Goal: Information Seeking & Learning: Understand process/instructions

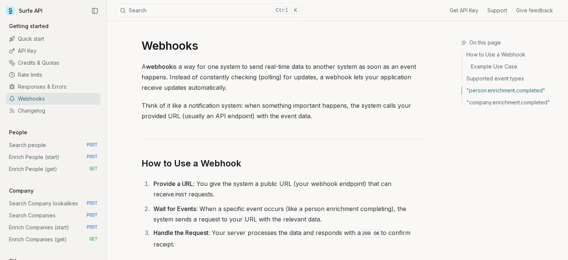
scroll to position [675, 0]
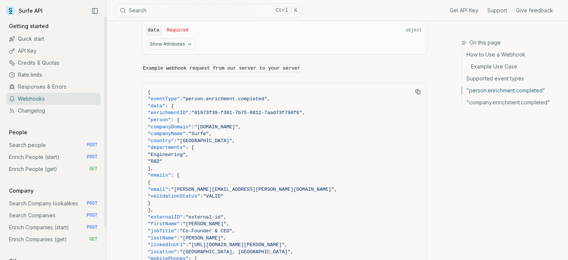
click at [52, 158] on link "Enrich People (start) POST" at bounding box center [53, 157] width 95 height 12
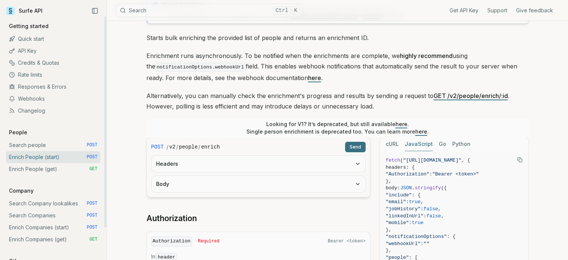
scroll to position [112, 0]
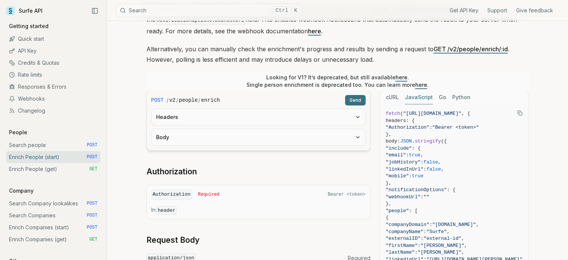
click at [206, 136] on button "Body" at bounding box center [259, 137] width 214 height 16
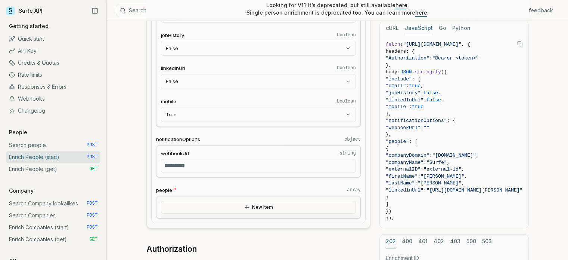
scroll to position [299, 0]
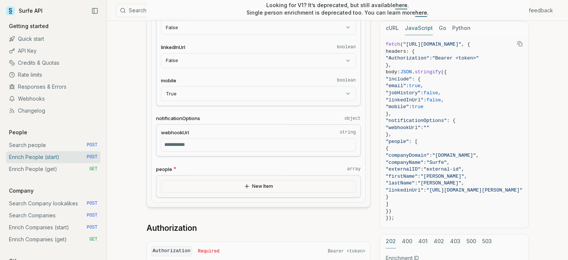
click at [253, 180] on button "New Item" at bounding box center [258, 186] width 195 height 13
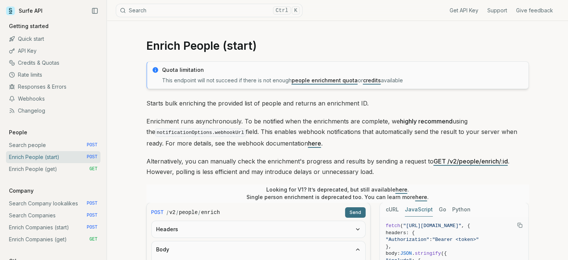
scroll to position [75, 0]
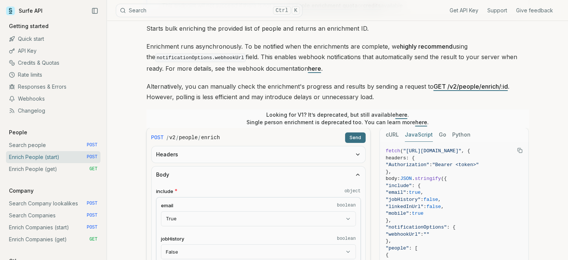
drag, startPoint x: 505, startPoint y: 151, endPoint x: 402, endPoint y: 151, distance: 102.7
click at [403, 151] on span ""[URL][DOMAIN_NAME]"" at bounding box center [432, 151] width 58 height 6
copy span ""[URL][DOMAIN_NAME]"
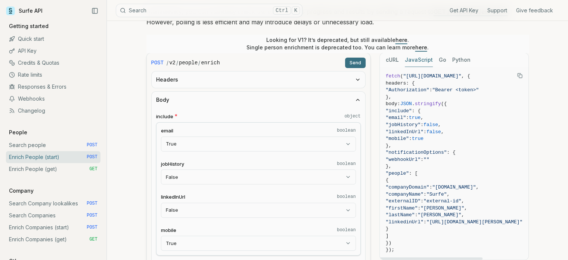
drag, startPoint x: 407, startPoint y: 146, endPoint x: 384, endPoint y: 106, distance: 46.2
click at [384, 106] on pre "fetch ( "[URL][DOMAIN_NAME]" , { headers: { "Authorization" : "Bearer <token>" …" at bounding box center [454, 163] width 149 height 192
click at [456, 147] on span "}," at bounding box center [454, 145] width 137 height 7
click at [468, 158] on span ""webhookUrl" : """ at bounding box center [454, 159] width 137 height 7
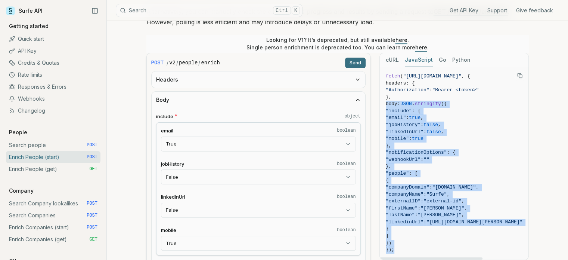
drag, startPoint x: 398, startPoint y: 251, endPoint x: 380, endPoint y: 101, distance: 150.5
click at [380, 101] on pre "fetch ( "[URL][DOMAIN_NAME]" , { headers: { "Authorization" : "Bearer <token>" …" at bounding box center [454, 163] width 149 height 192
copy code "body: JSON . stringify ({ "include" : { "email" : true , "jobHistory" : false ,…"
click at [450, 240] on span "})" at bounding box center [454, 242] width 137 height 7
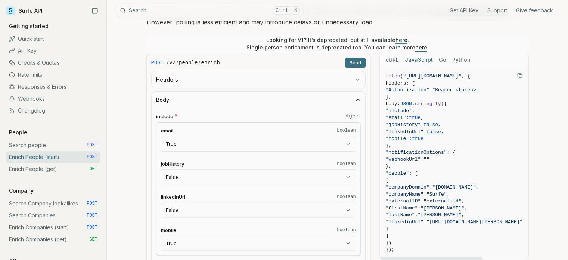
drag, startPoint x: 438, startPoint y: 199, endPoint x: 408, endPoint y: 198, distance: 29.9
click at [408, 198] on span ""externalID"" at bounding box center [403, 201] width 35 height 6
copy span ""externalID""
click at [518, 75] on icon "Copy Text" at bounding box center [519, 75] width 5 height 5
click at [508, 80] on span "headers: {" at bounding box center [454, 83] width 137 height 7
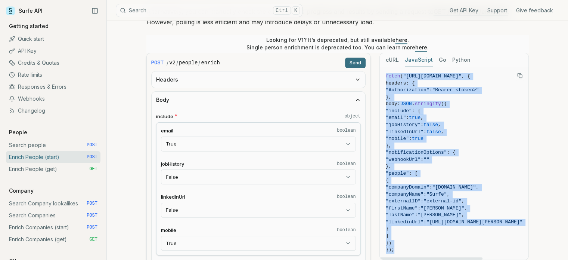
drag, startPoint x: 399, startPoint y: 246, endPoint x: 385, endPoint y: 75, distance: 171.3
click at [385, 75] on pre "fetch ( "[URL][DOMAIN_NAME]" , { headers: { "Authorization" : "Bearer <token>" …" at bounding box center [454, 163] width 149 height 192
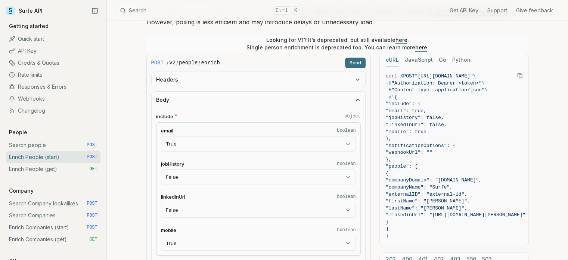
click at [388, 61] on button "cURL" at bounding box center [392, 60] width 13 height 14
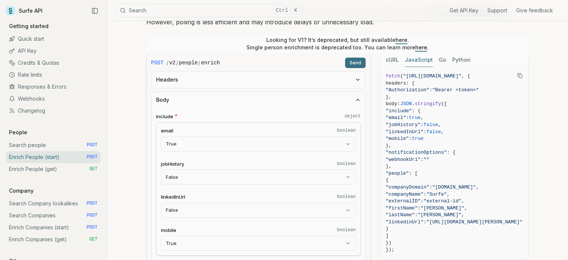
click at [416, 59] on button "JavaScript" at bounding box center [419, 60] width 28 height 14
drag, startPoint x: 402, startPoint y: 244, endPoint x: 384, endPoint y: 103, distance: 142.3
click at [384, 103] on pre "fetch ( "[URL][DOMAIN_NAME]" , { headers: { "Authorization" : "Bearer <token>" …" at bounding box center [454, 163] width 149 height 192
copy code "body: JSON . stringify ({ "include" : { "email" : true , "jobHistory" : false ,…"
click at [409, 116] on span ":" at bounding box center [407, 118] width 3 height 6
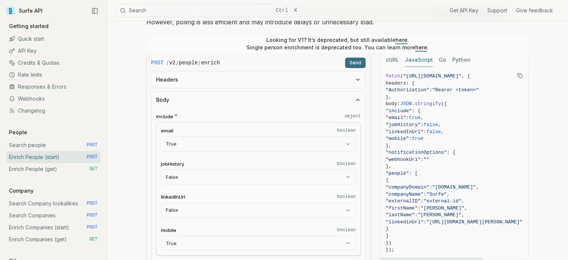
click at [406, 117] on span ""email"" at bounding box center [396, 118] width 21 height 6
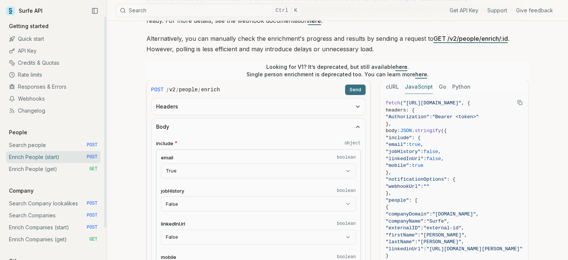
scroll to position [112, 0]
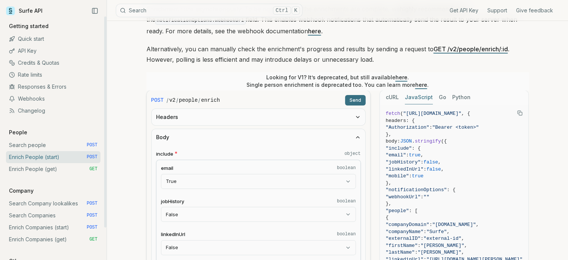
click at [44, 99] on link "Webhooks" at bounding box center [53, 99] width 95 height 12
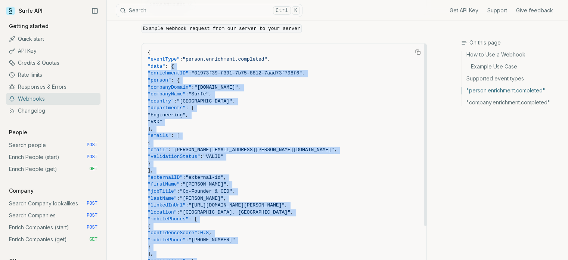
scroll to position [51, 0]
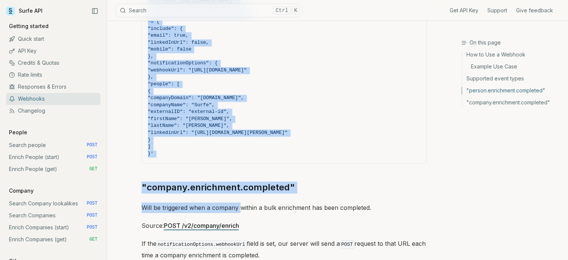
drag, startPoint x: 173, startPoint y: 138, endPoint x: 241, endPoint y: 186, distance: 83.2
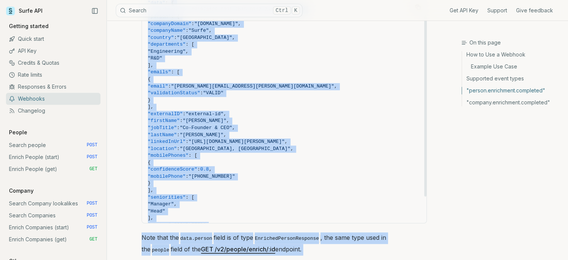
scroll to position [0, 0]
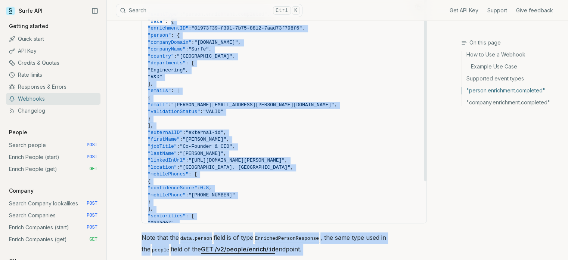
click at [271, 129] on span ""externalID" : "external-id" ," at bounding box center [284, 132] width 273 height 7
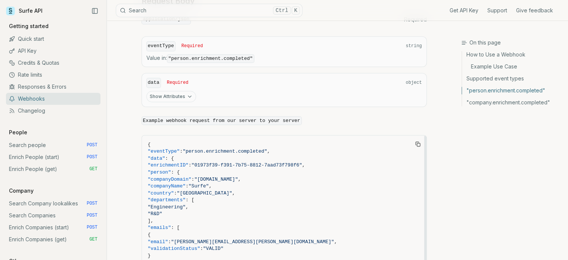
scroll to position [610, 0]
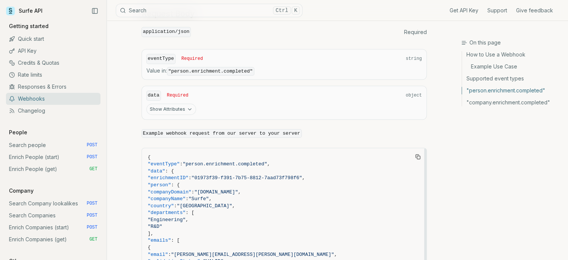
click at [417, 154] on icon "Copy Text" at bounding box center [417, 156] width 5 height 5
